Goal: Task Accomplishment & Management: Manage account settings

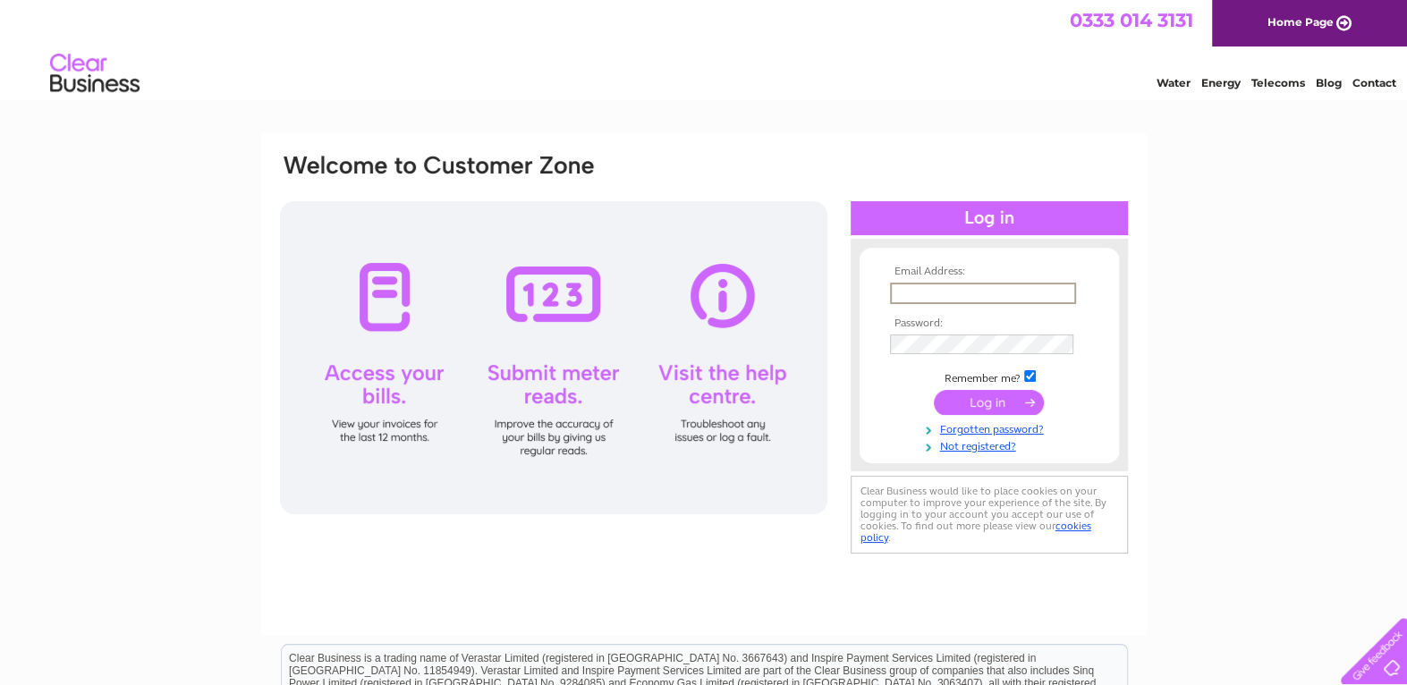
type input "admin@cumbernauldautorepairs.co.uk"
click at [1007, 395] on input "submit" at bounding box center [989, 400] width 110 height 25
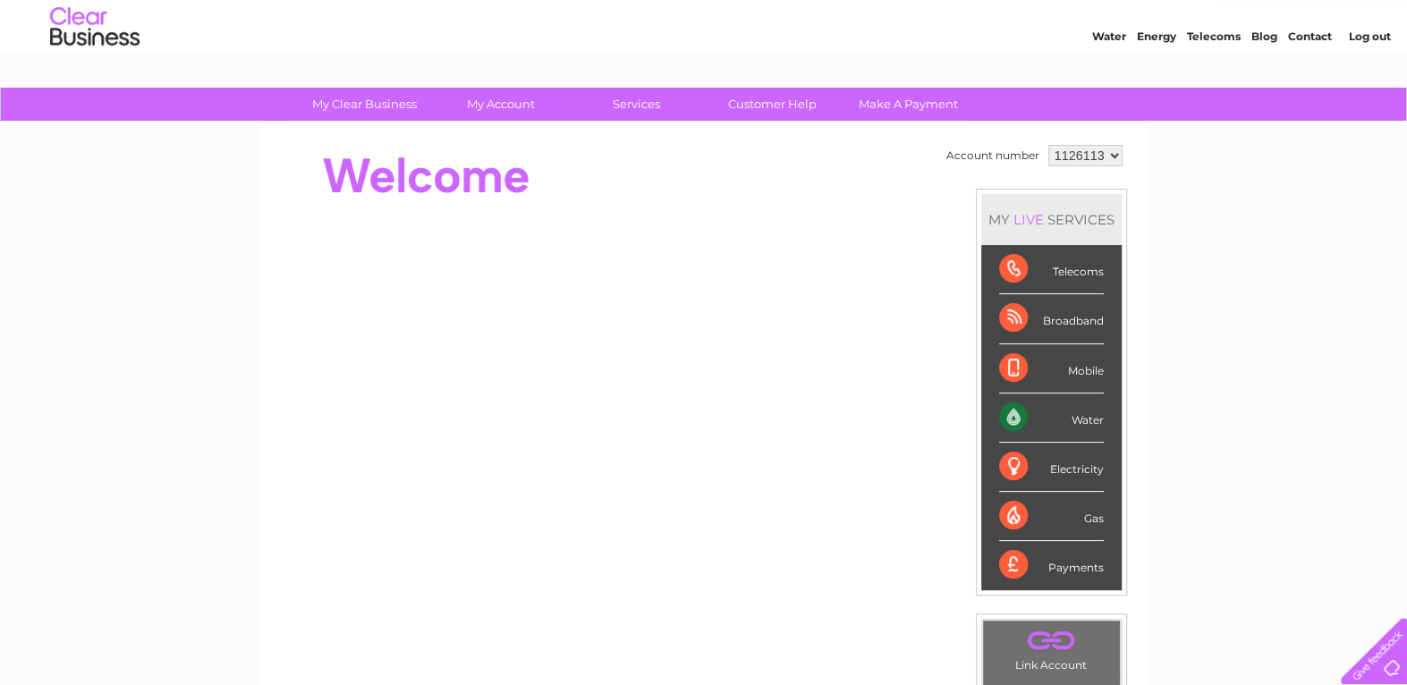
scroll to position [89, 0]
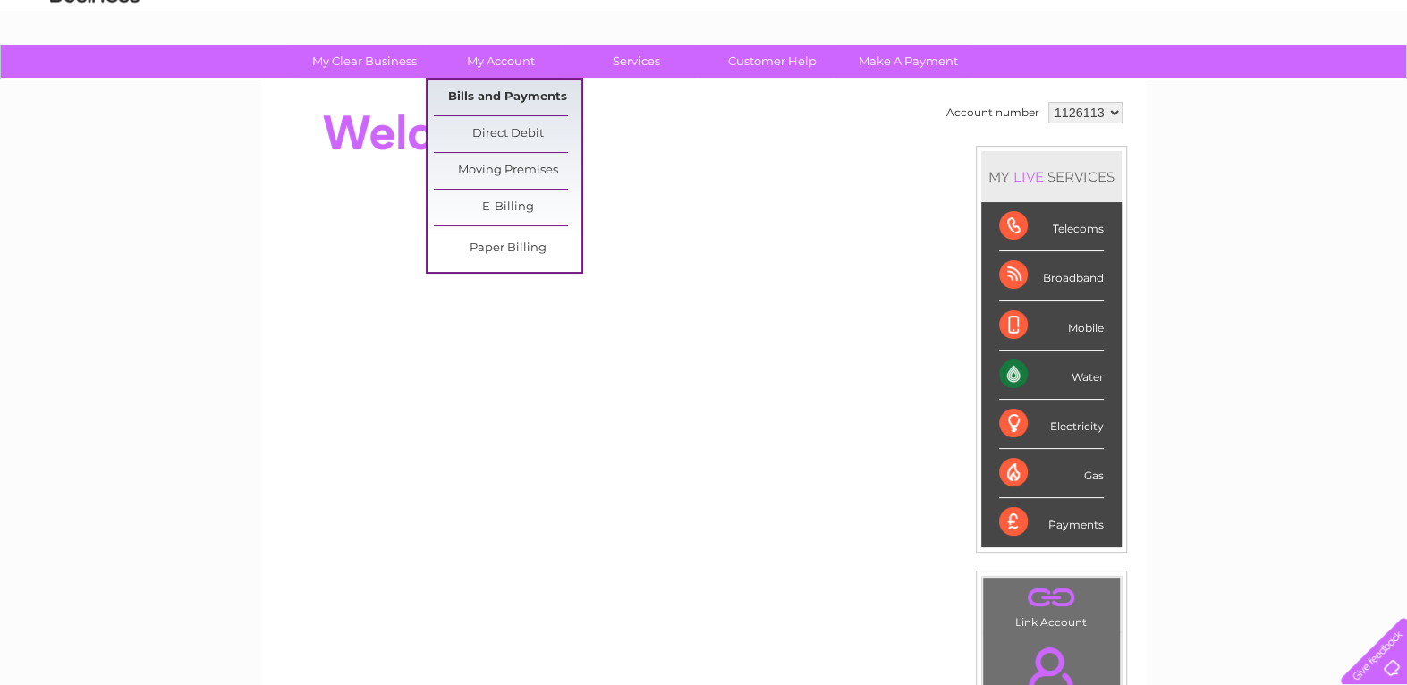
click at [496, 98] on link "Bills and Payments" at bounding box center [508, 98] width 148 height 36
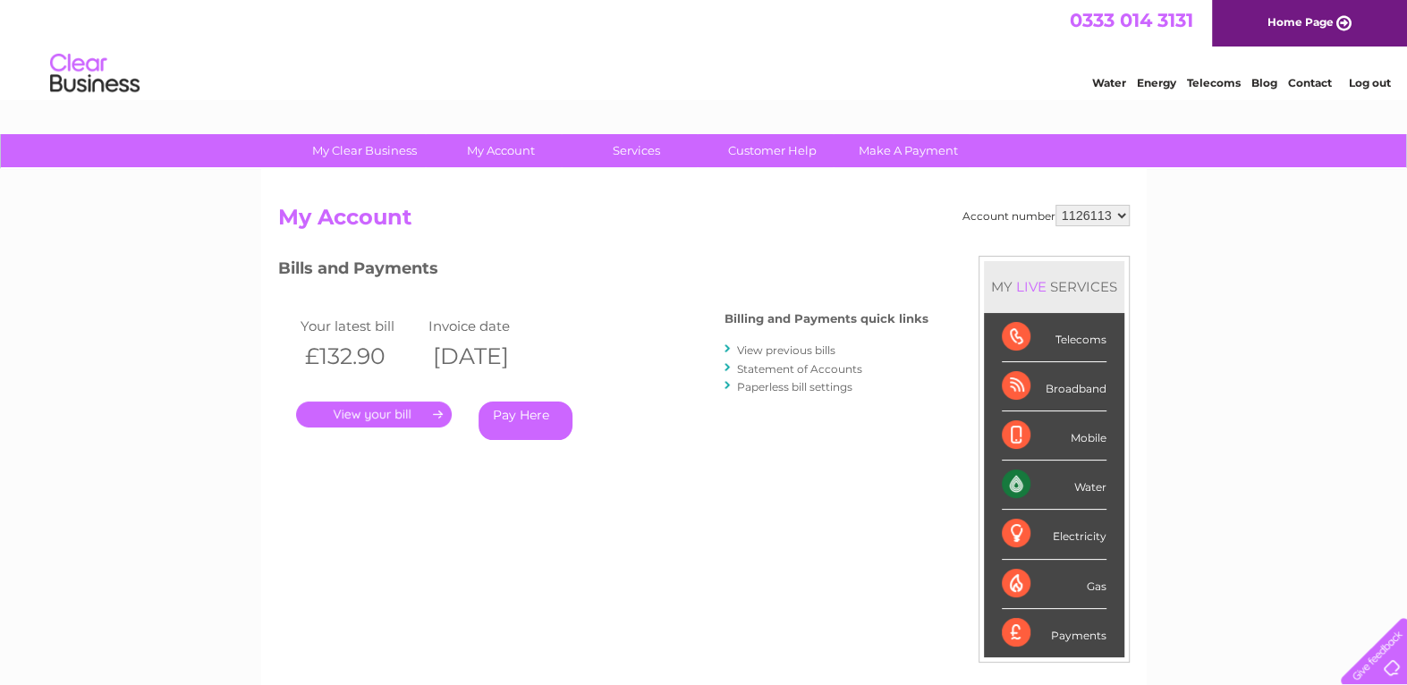
click at [378, 416] on link "." at bounding box center [374, 415] width 156 height 26
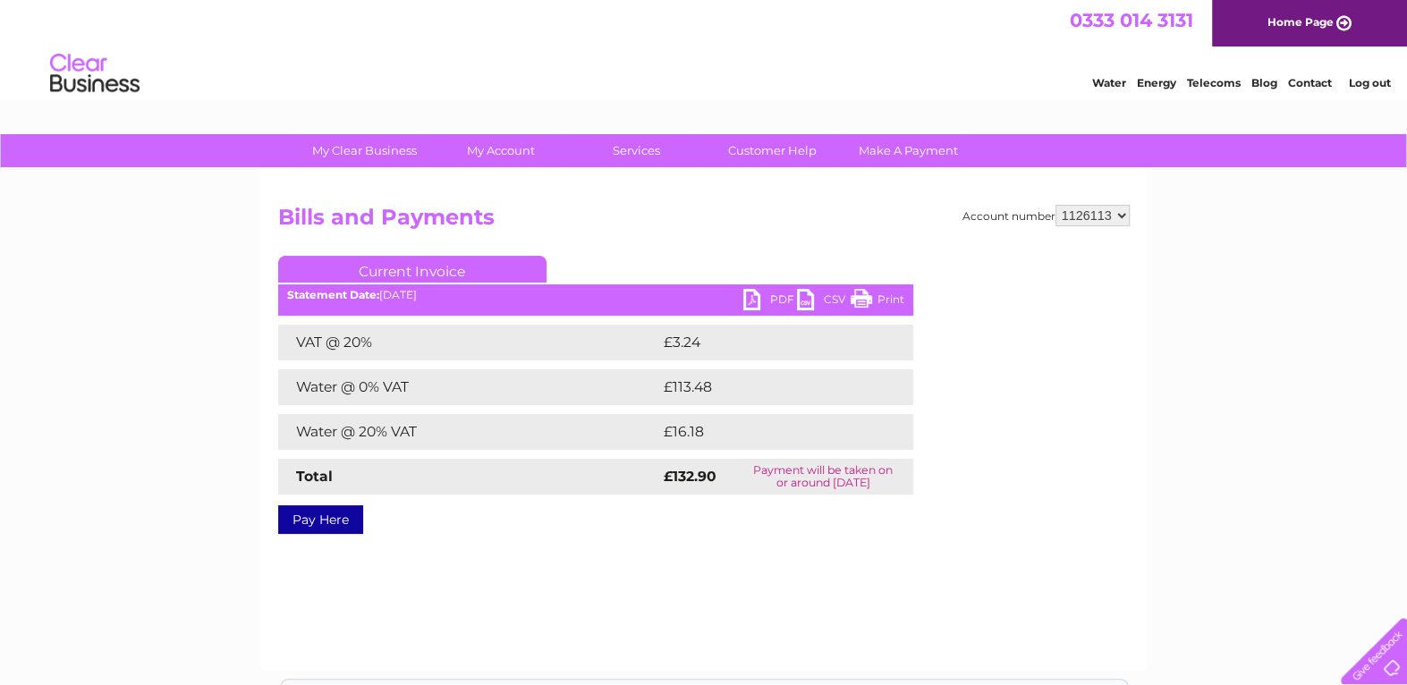
click at [779, 293] on link "PDF" at bounding box center [770, 302] width 54 height 26
